Goal: Transaction & Acquisition: Purchase product/service

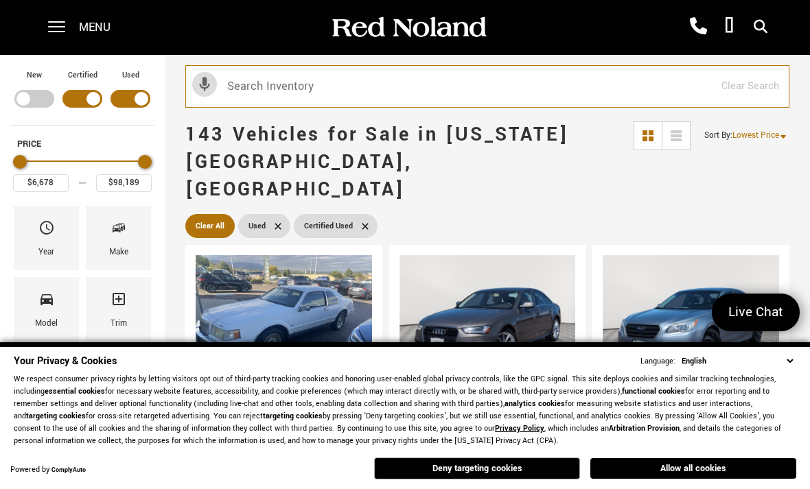
click at [249, 83] on input "text" at bounding box center [487, 86] width 604 height 43
type input "Ra"
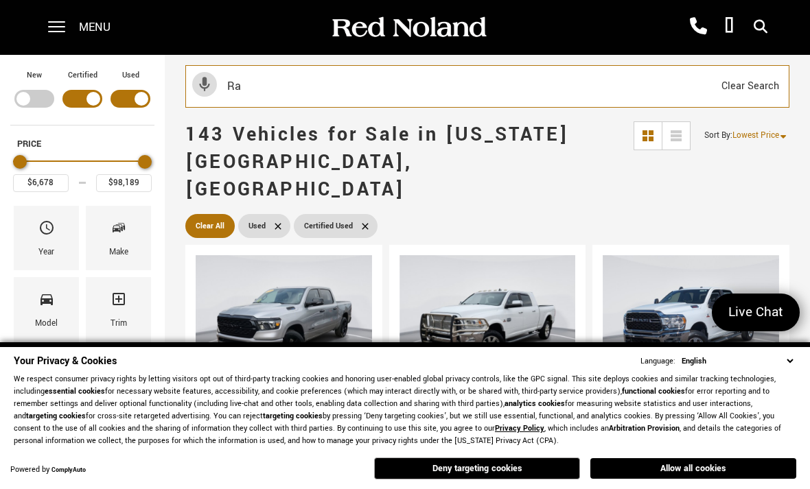
type input "$11,189"
type input "Ram"
type input "$47,688"
type input "$76,684"
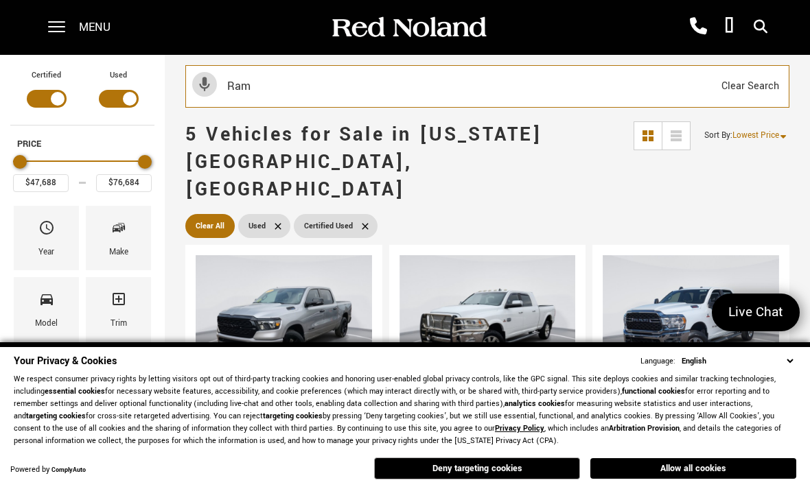
type input "Ram"
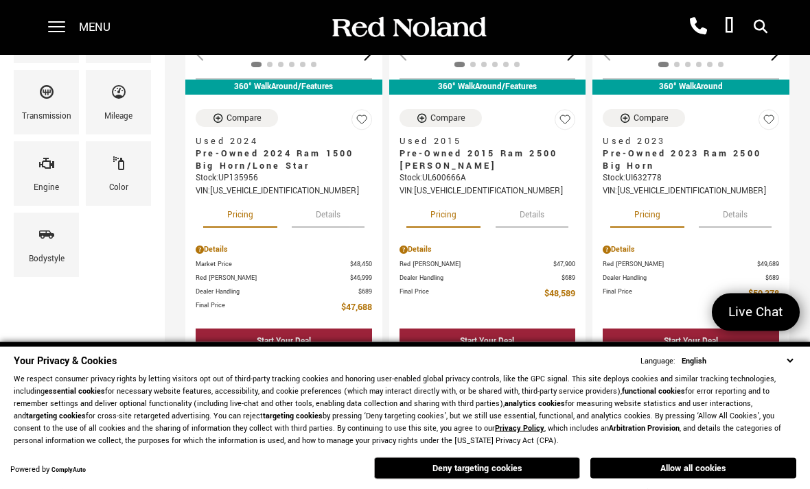
scroll to position [351, 0]
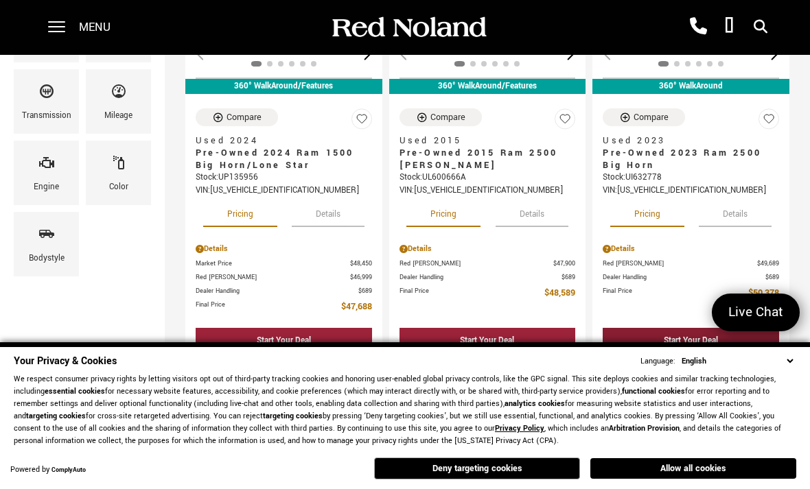
click at [762, 328] on div "Start Your Deal" at bounding box center [691, 340] width 176 height 25
